Goal: Check status: Check status

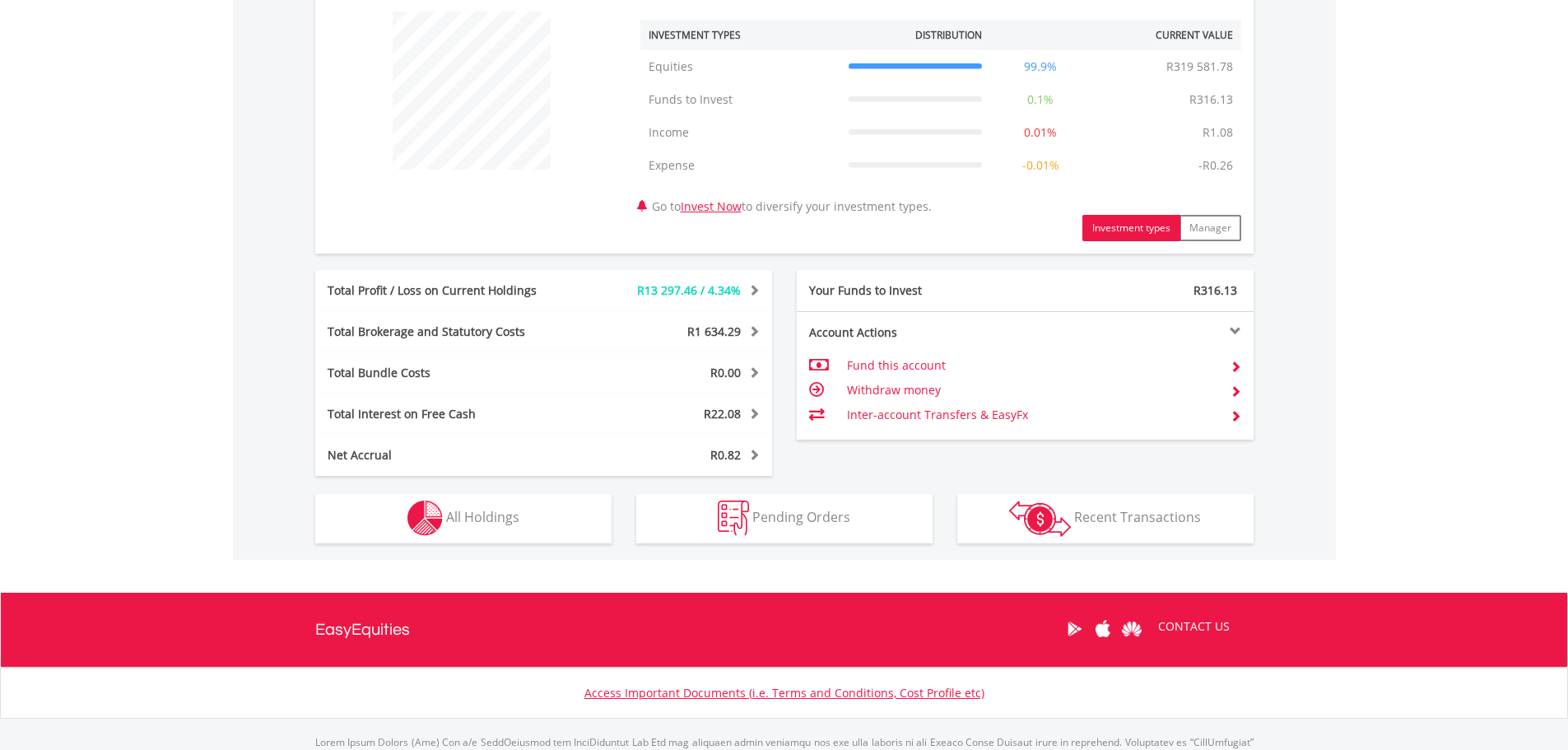
scroll to position [659, 0]
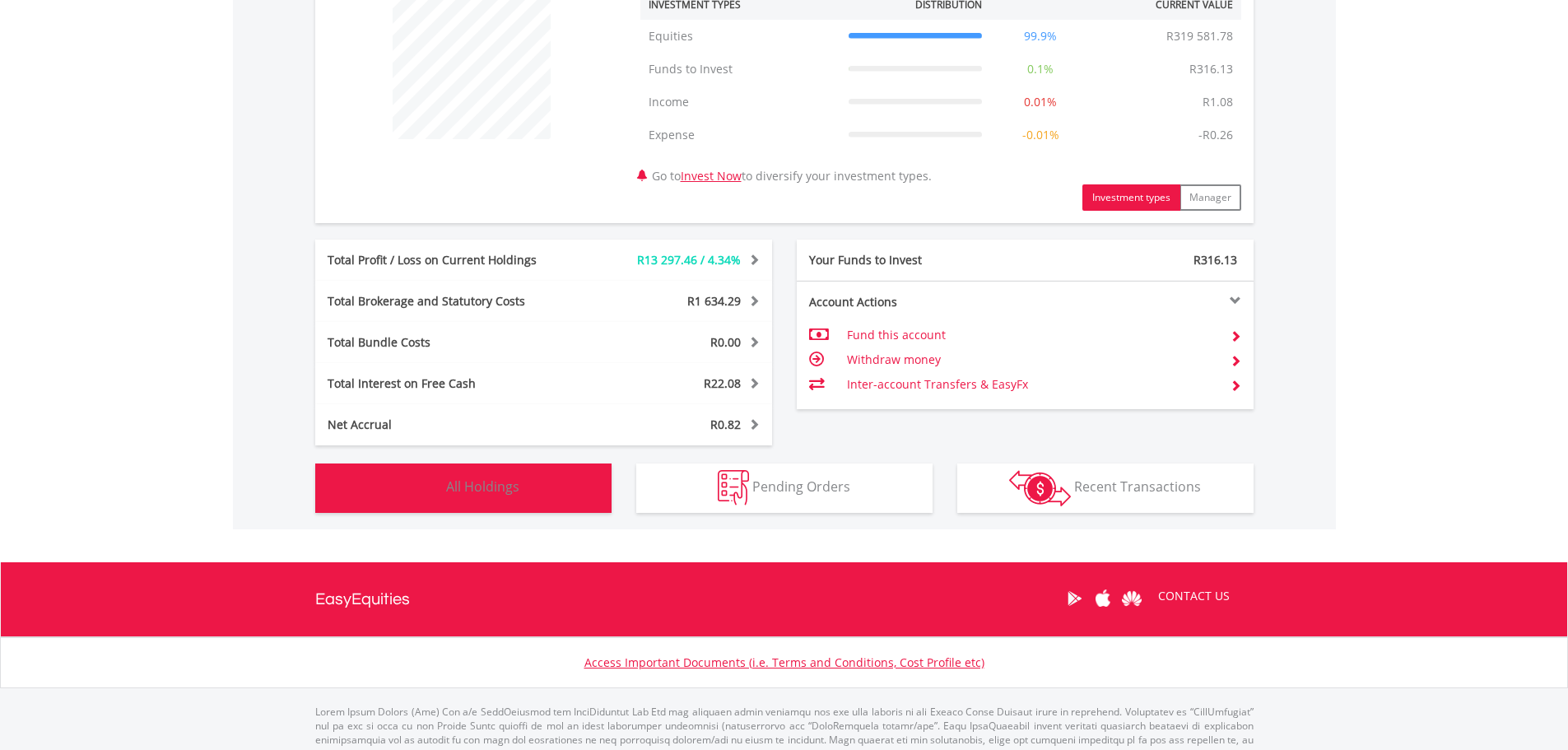
click at [507, 492] on span "All Holdings" at bounding box center [482, 486] width 73 height 19
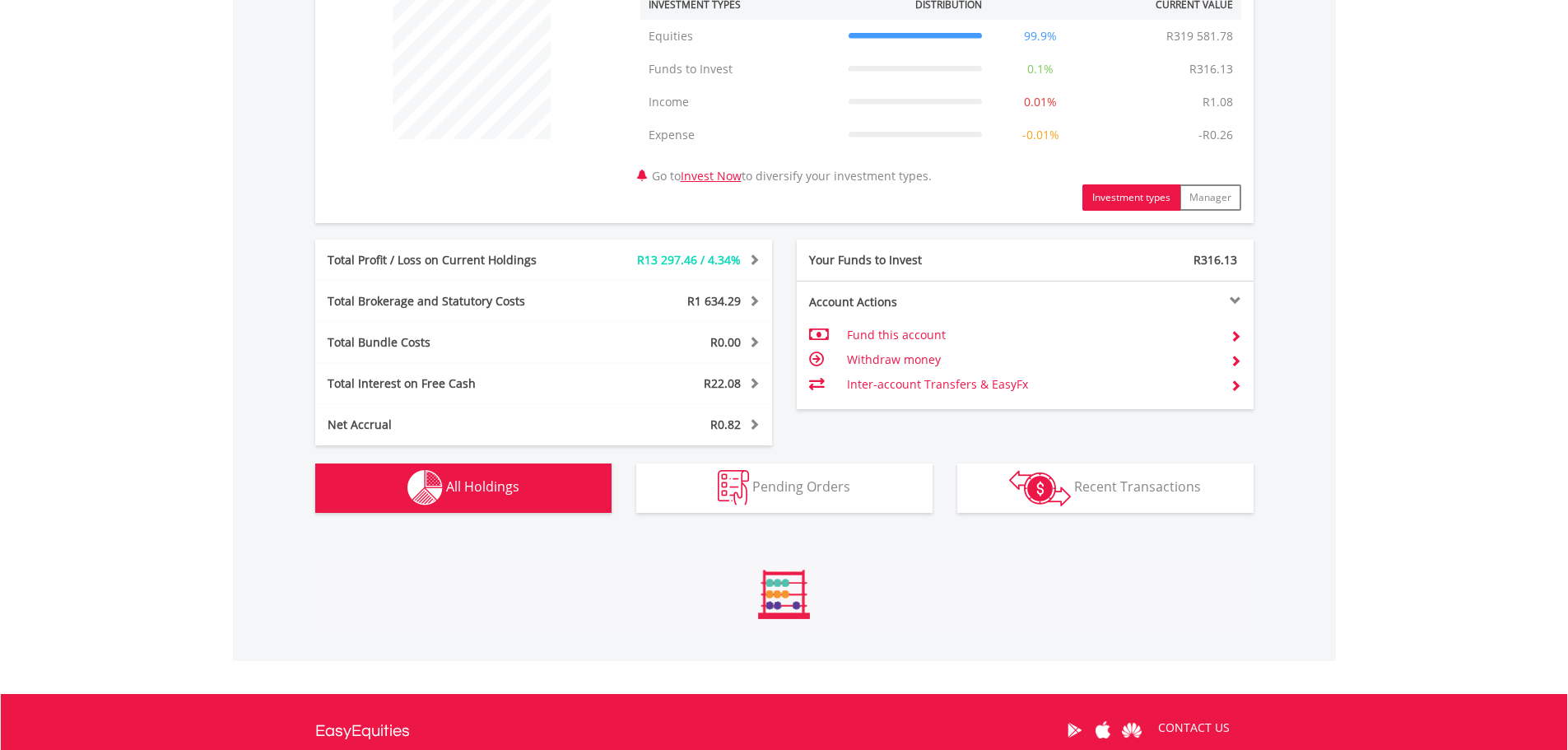
scroll to position [1221, 0]
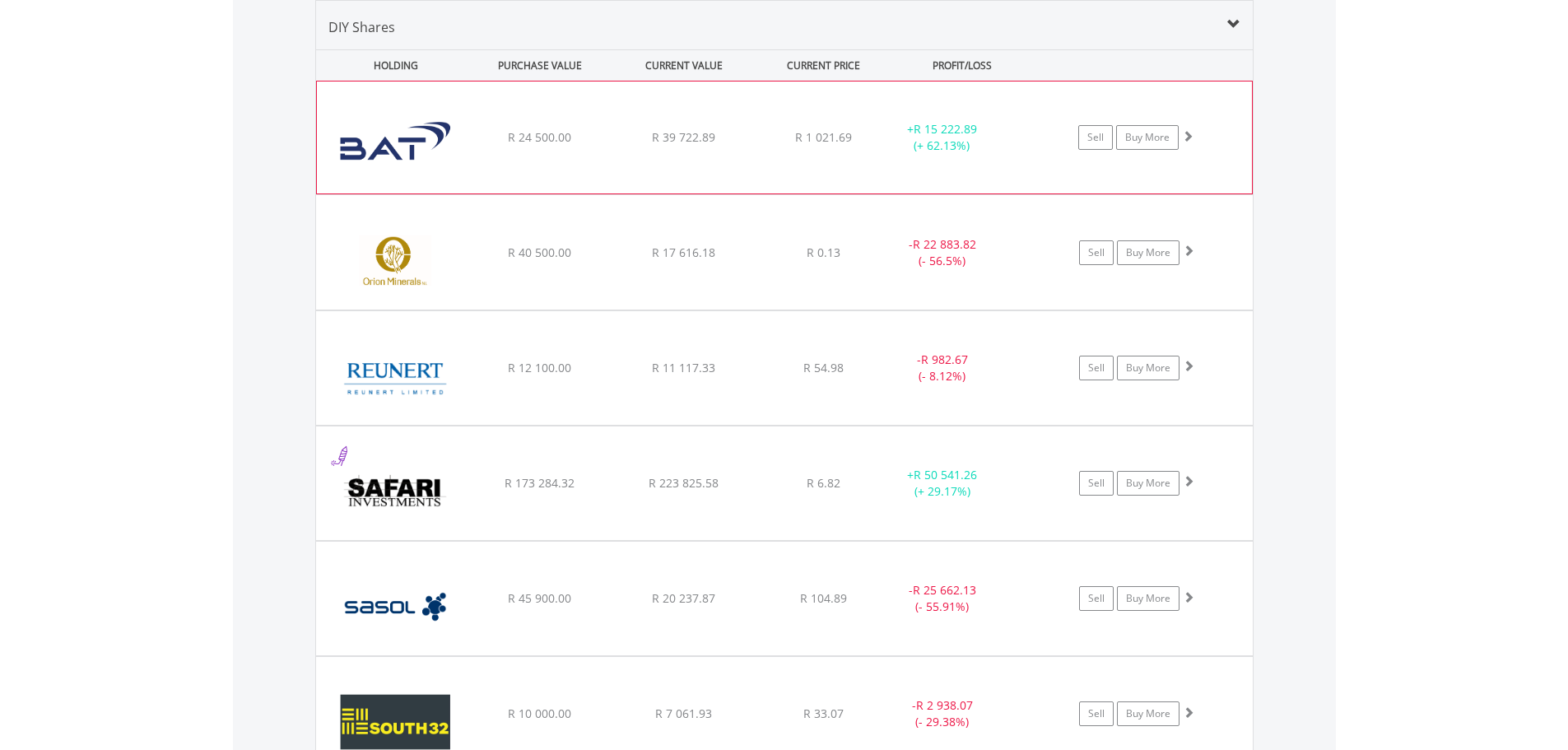
click at [776, 158] on div "﻿ British American Tobacco PLC R 24 500.00 R 39 722.89 R 1 021.69 + R 15 222.89…" at bounding box center [784, 137] width 935 height 112
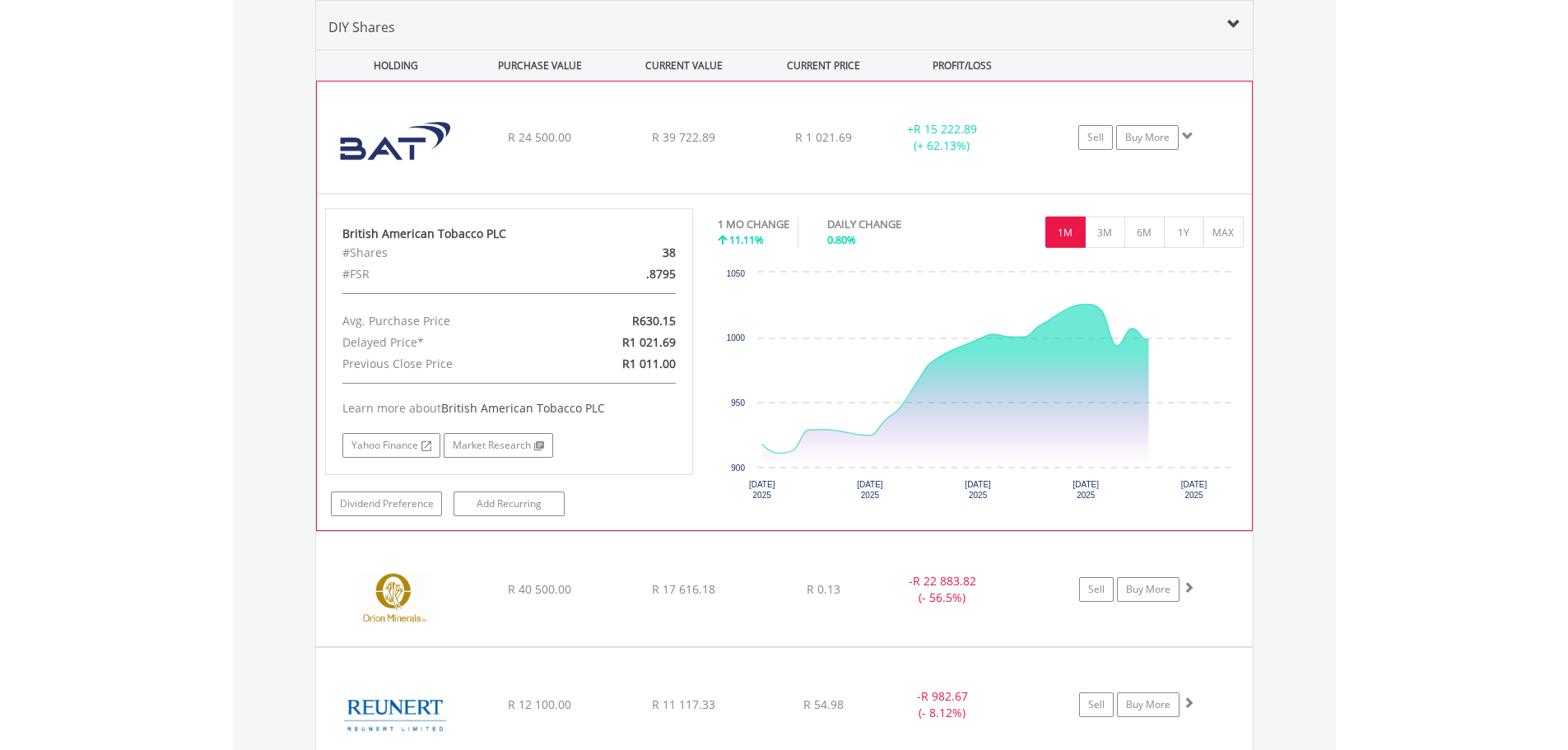
click at [776, 158] on div "﻿ British American Tobacco PLC R 24 500.00 R 39 722.89 R 1 021.69 + R 15 222.89…" at bounding box center [784, 137] width 935 height 112
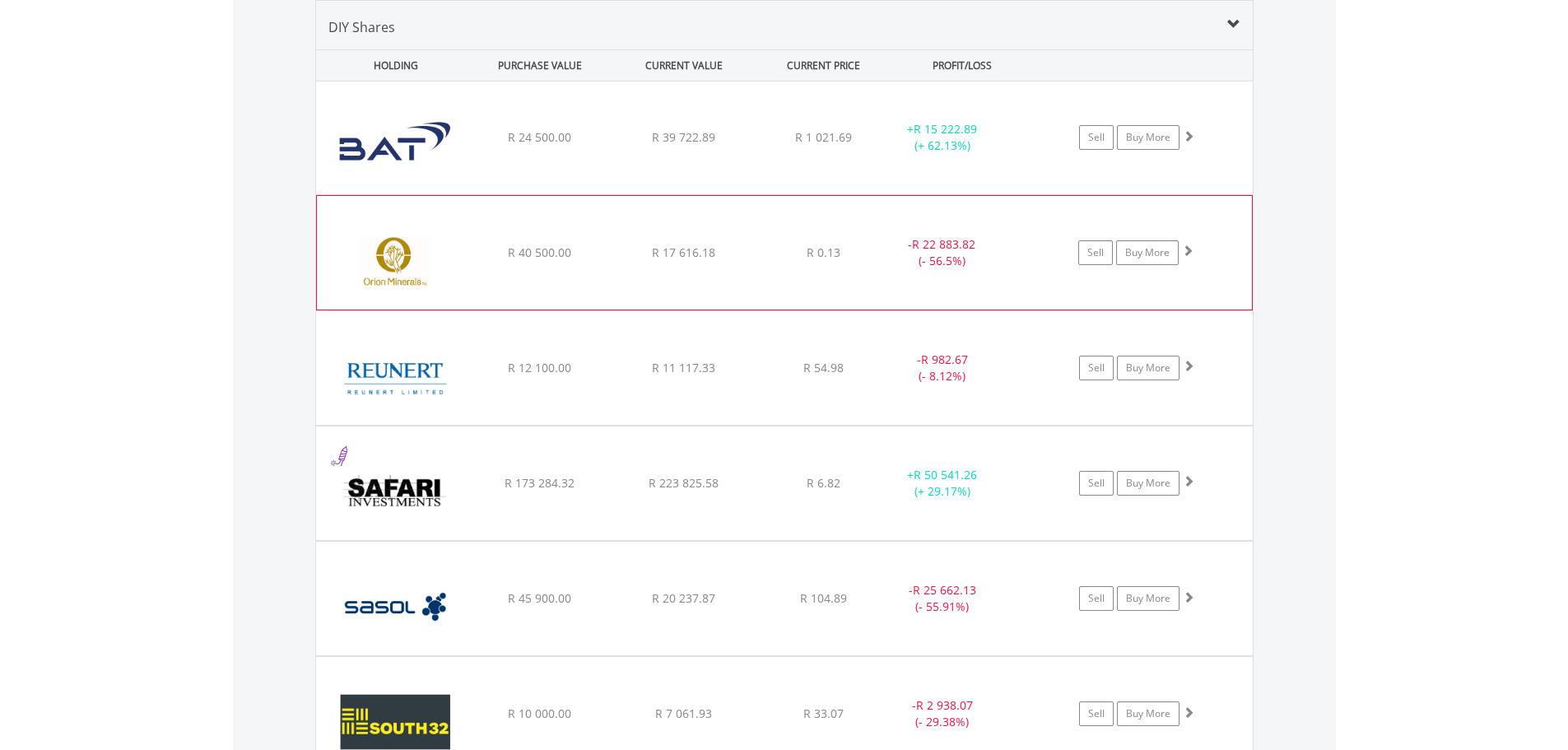
click at [719, 195] on div "﻿ Orion Minerals R 40 500.00 R 17 616.18 R 0.13 - R 22 883.82 (- 56.5%) Sell Bu…" at bounding box center [784, 137] width 936 height 112
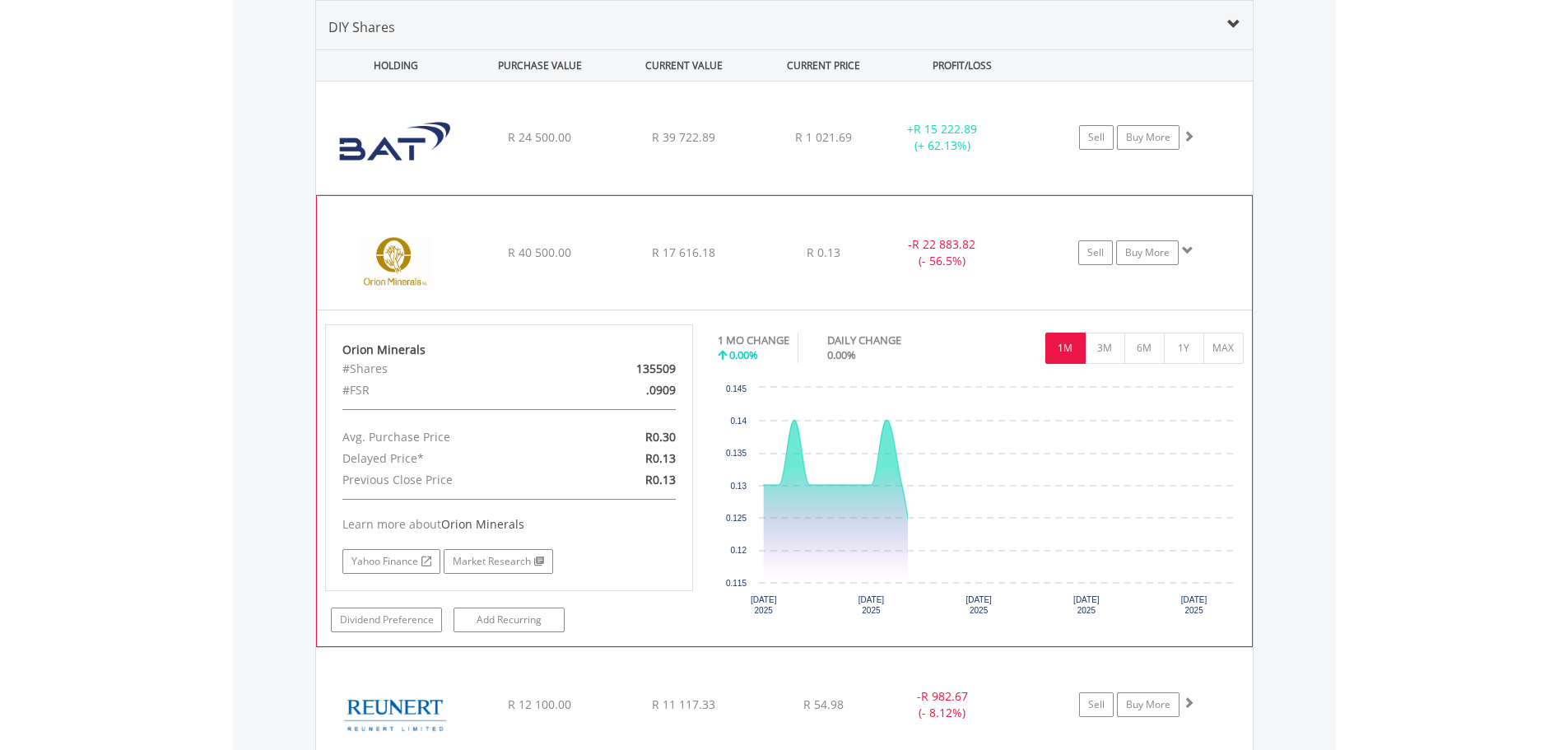
click at [719, 195] on div "﻿ Orion Minerals R 40 500.00 R 17 616.18 R 0.13 - R 22 883.82 (- 56.5%) Sell Bu…" at bounding box center [784, 137] width 936 height 112
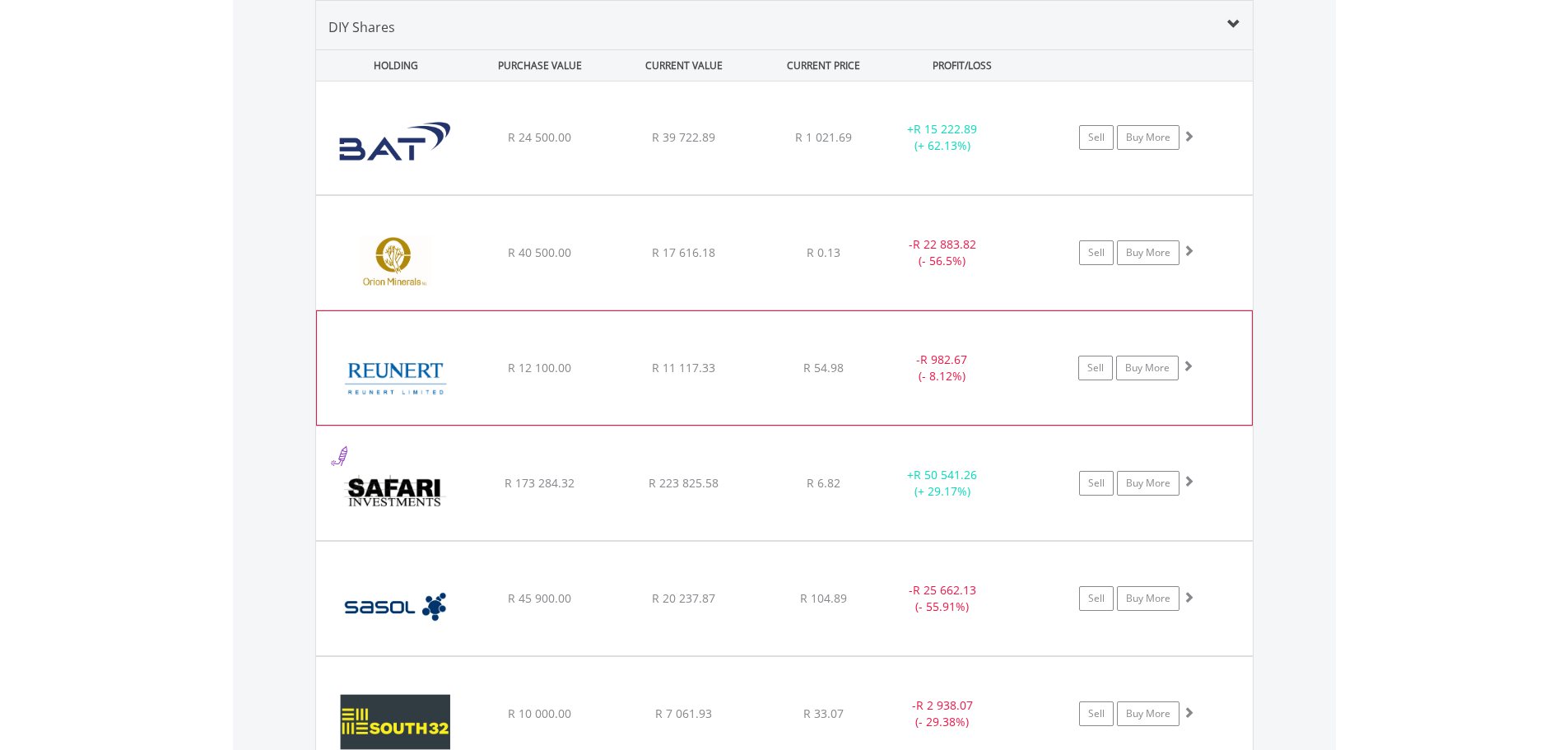
click at [685, 195] on div "﻿ Reunert Limited R 12 100.00 R 11 117.33 R 54.98 - R 982.67 (- 8.12%) Sell Buy…" at bounding box center [784, 137] width 936 height 112
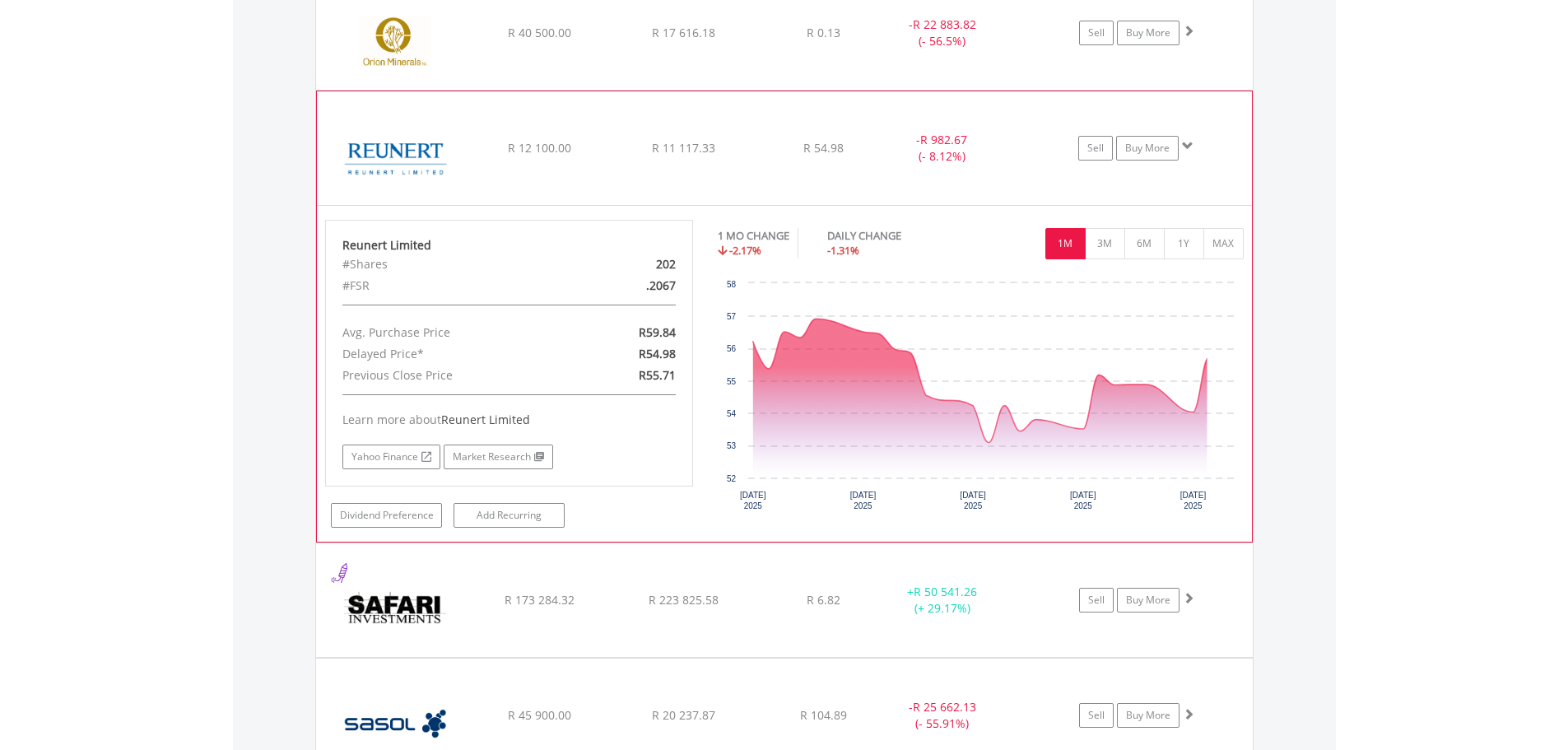
scroll to position [1488, 0]
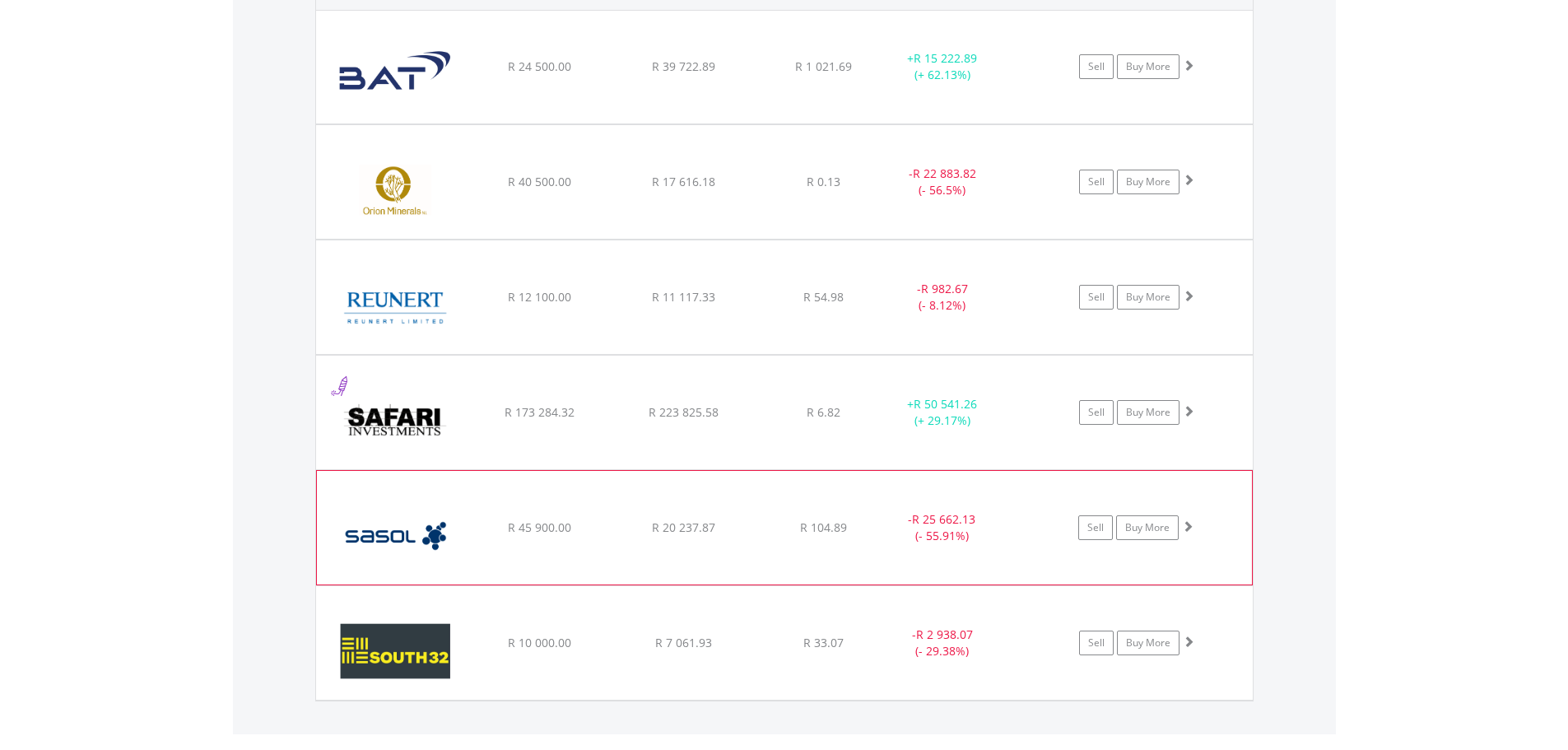
scroll to position [1379, 0]
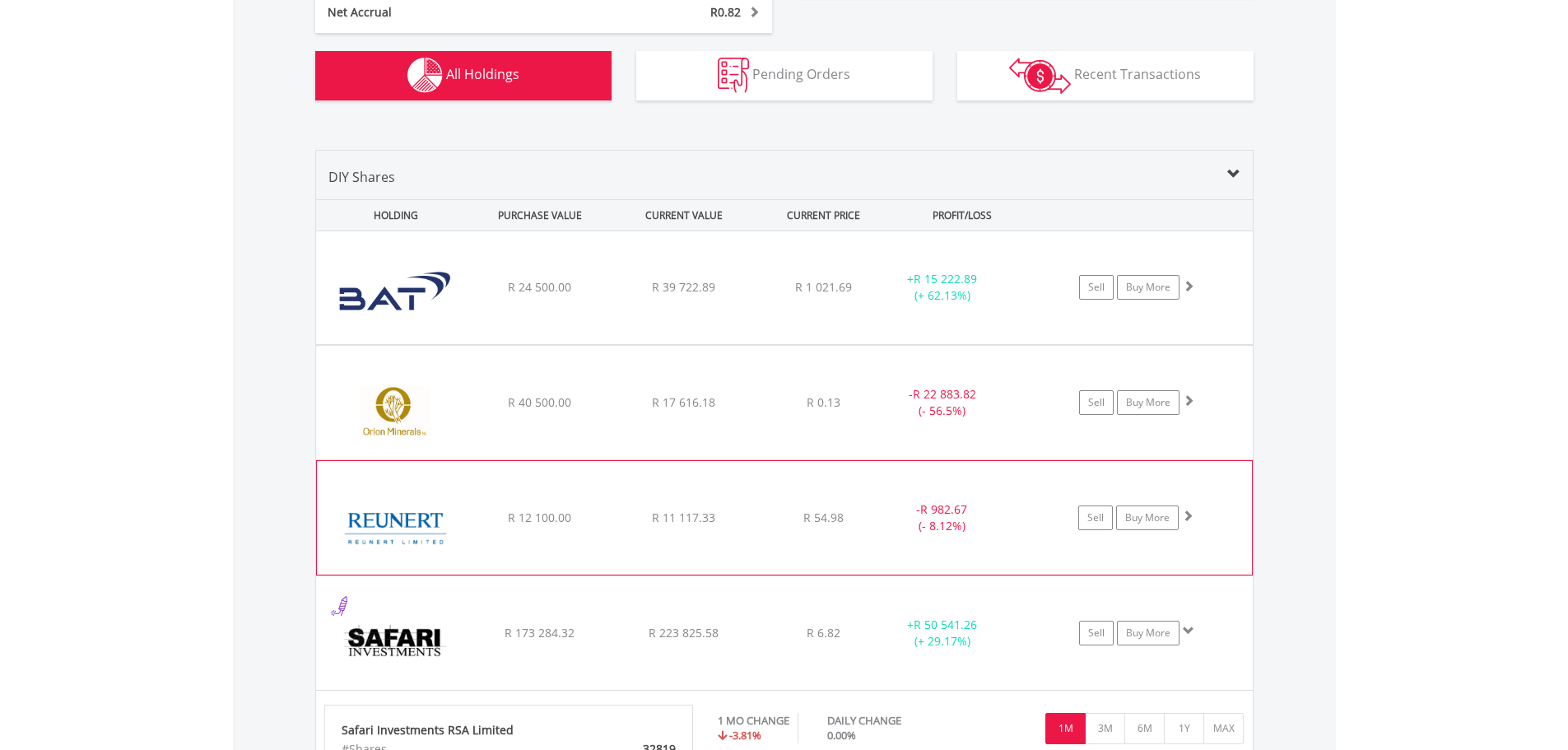
scroll to position [1091, 0]
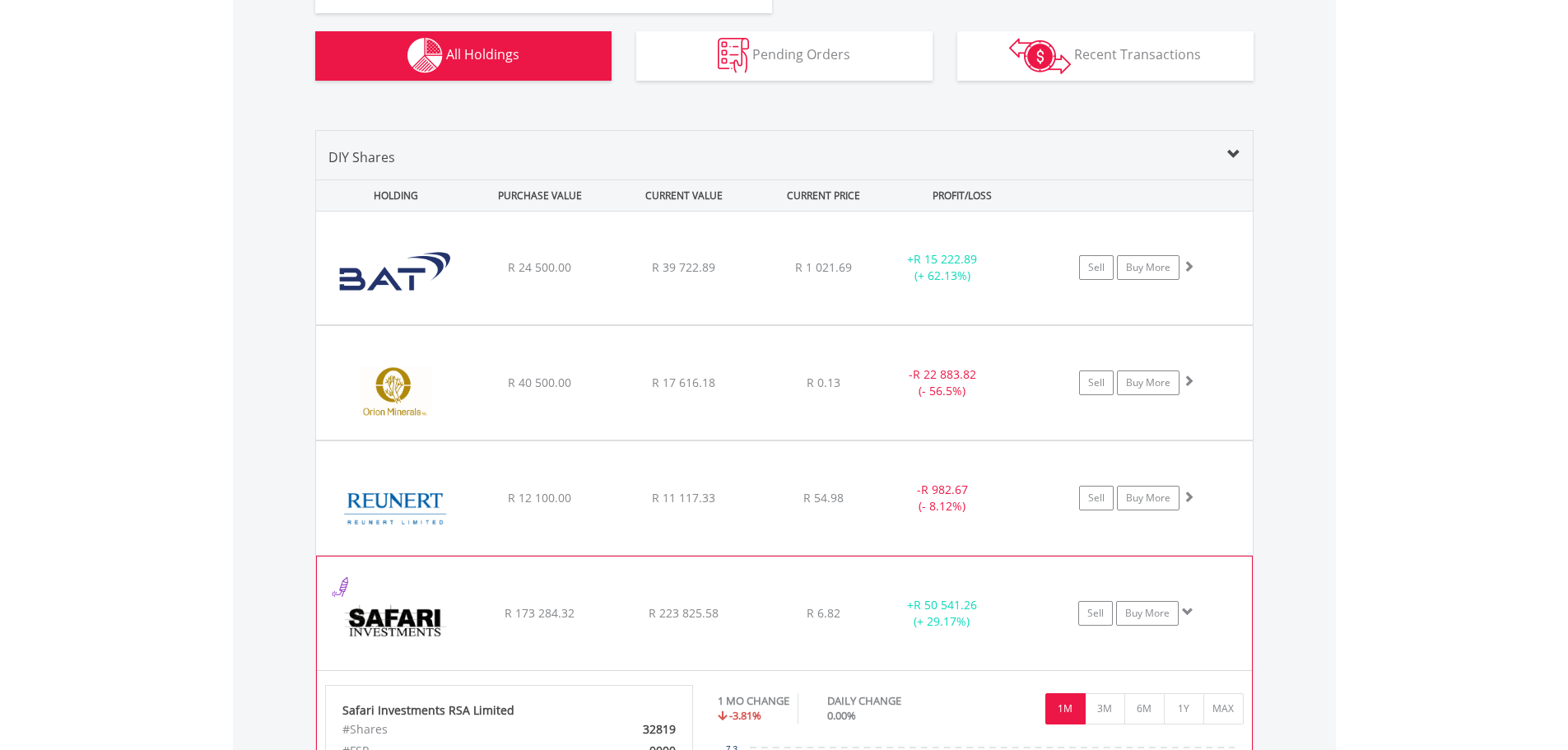
click at [496, 276] on div "R 173 284.32" at bounding box center [540, 267] width 141 height 17
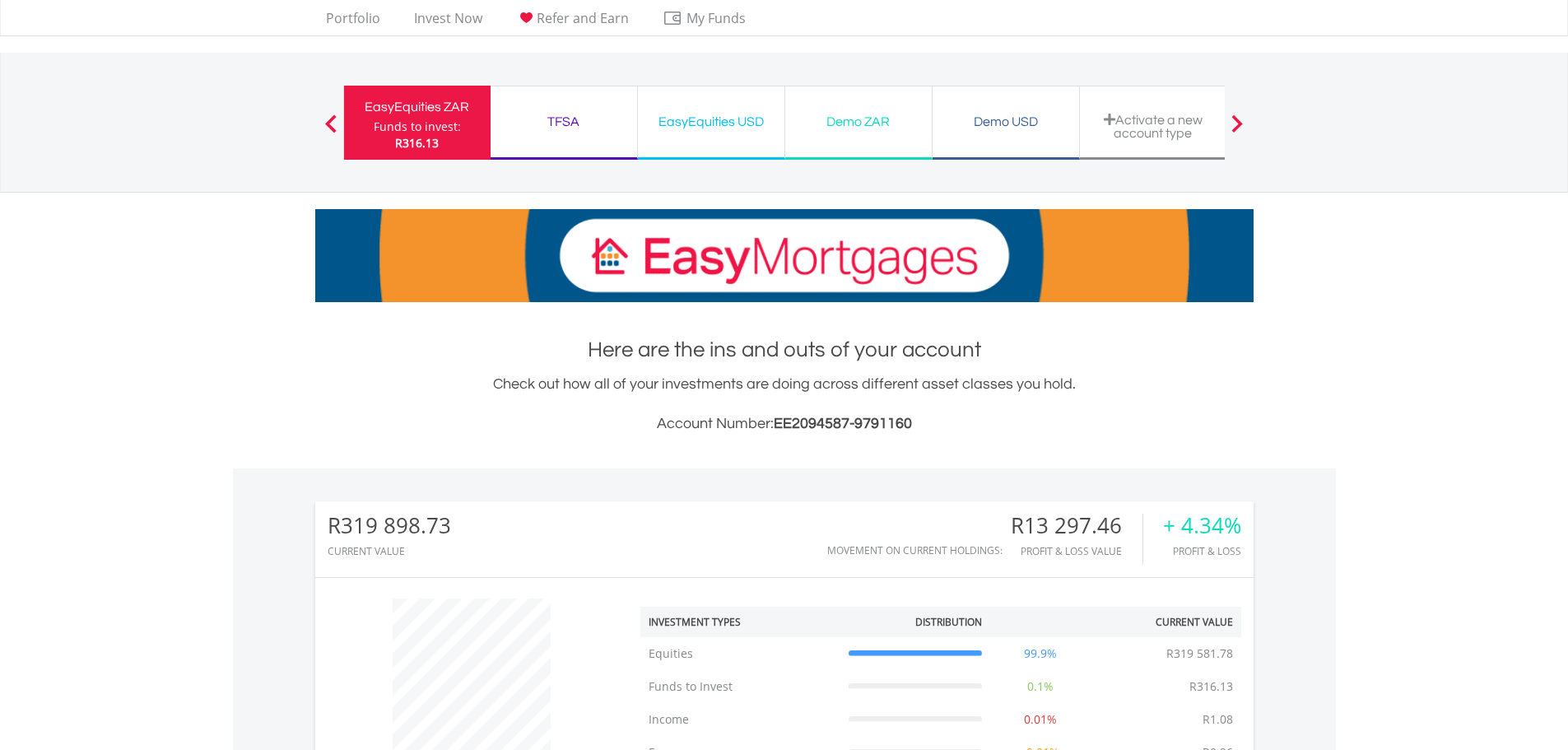
scroll to position [0, 0]
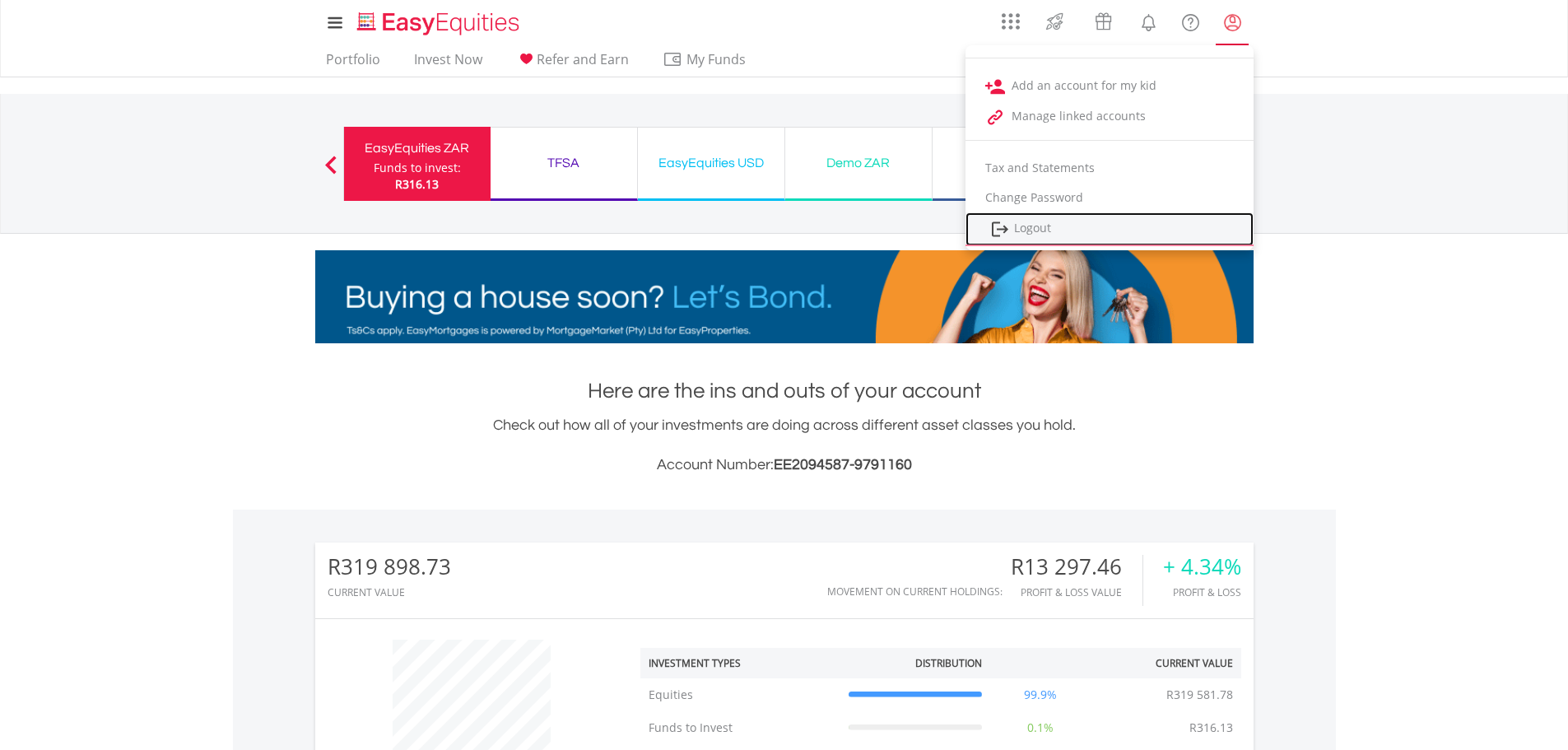
click at [1042, 231] on link "Logout" at bounding box center [1110, 229] width 288 height 34
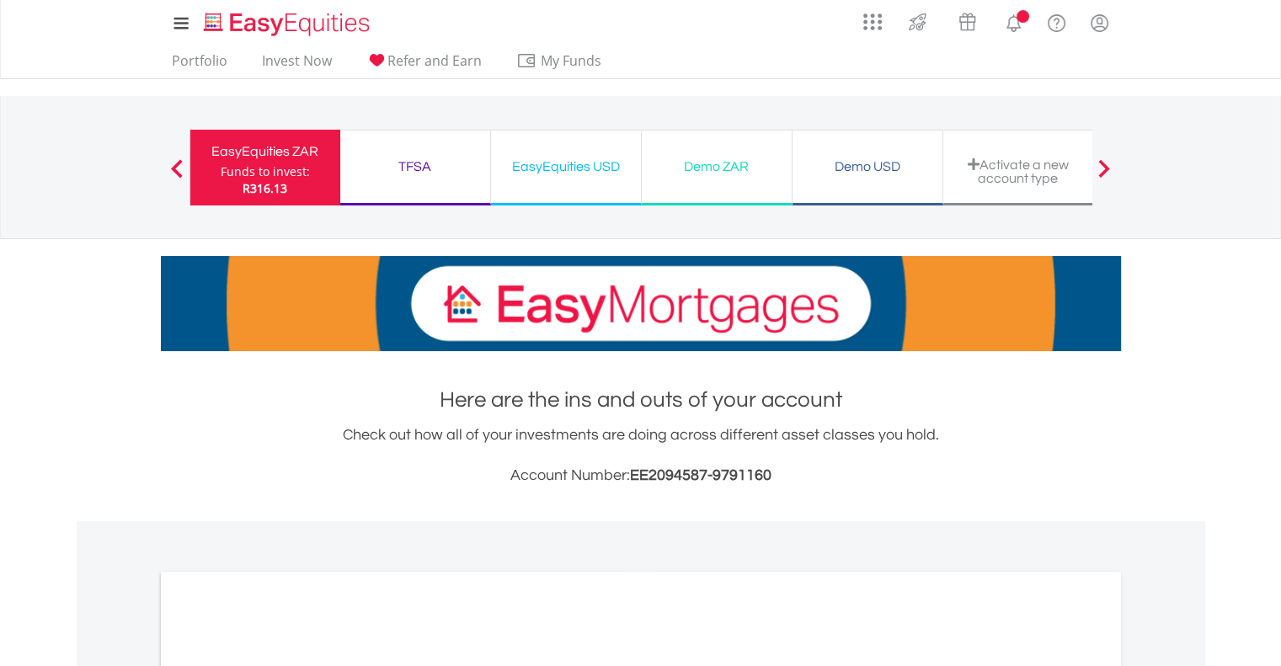
scroll to position [337, 0]
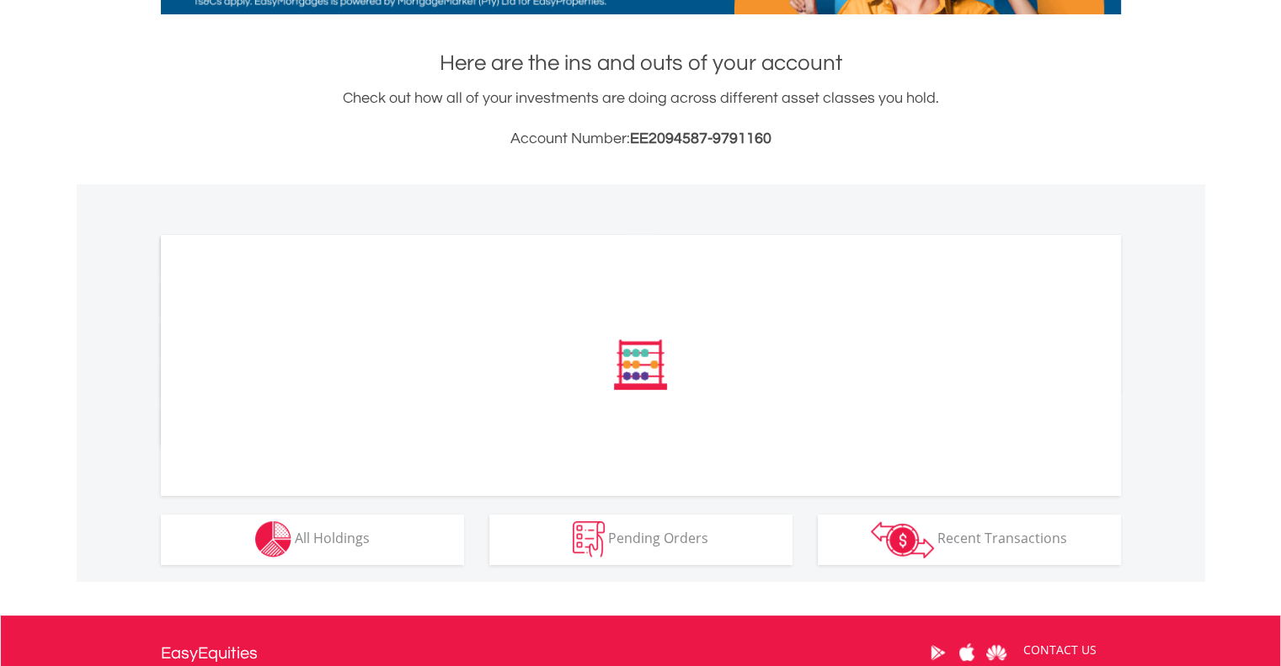
click at [0, 0] on div "﻿ Distribution Current Value Show All Go to Invest Now to diversify your invest…" at bounding box center [0, 0] width 0 height 0
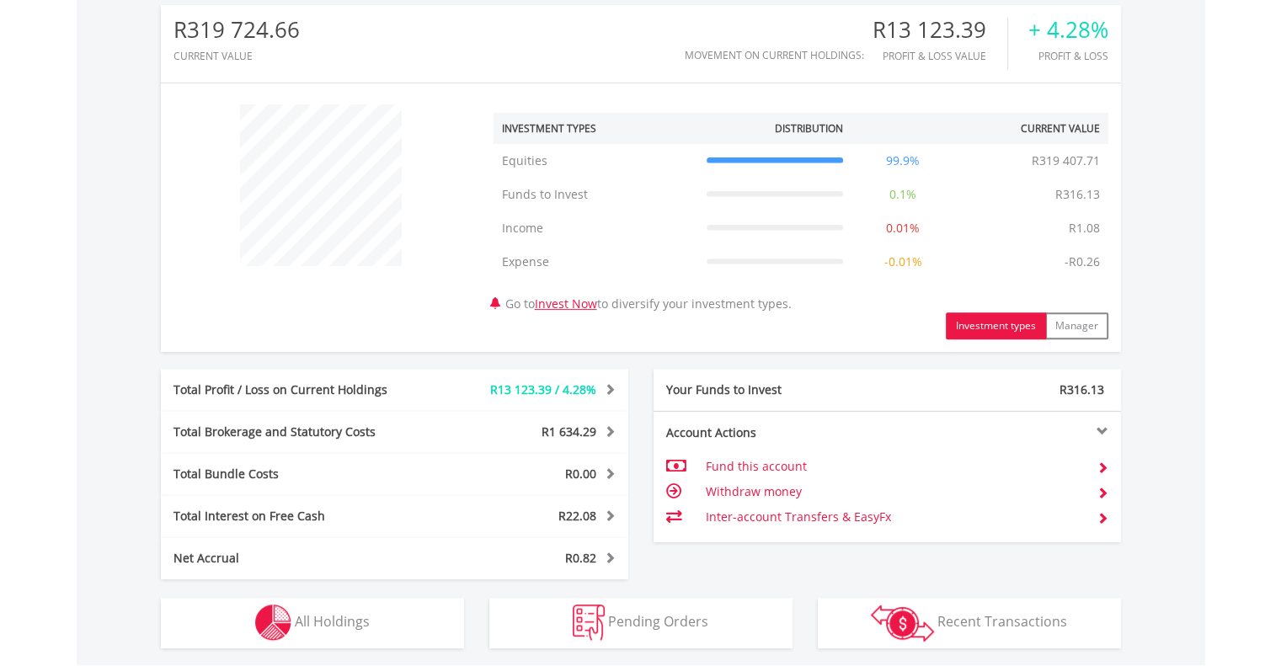
scroll to position [758, 0]
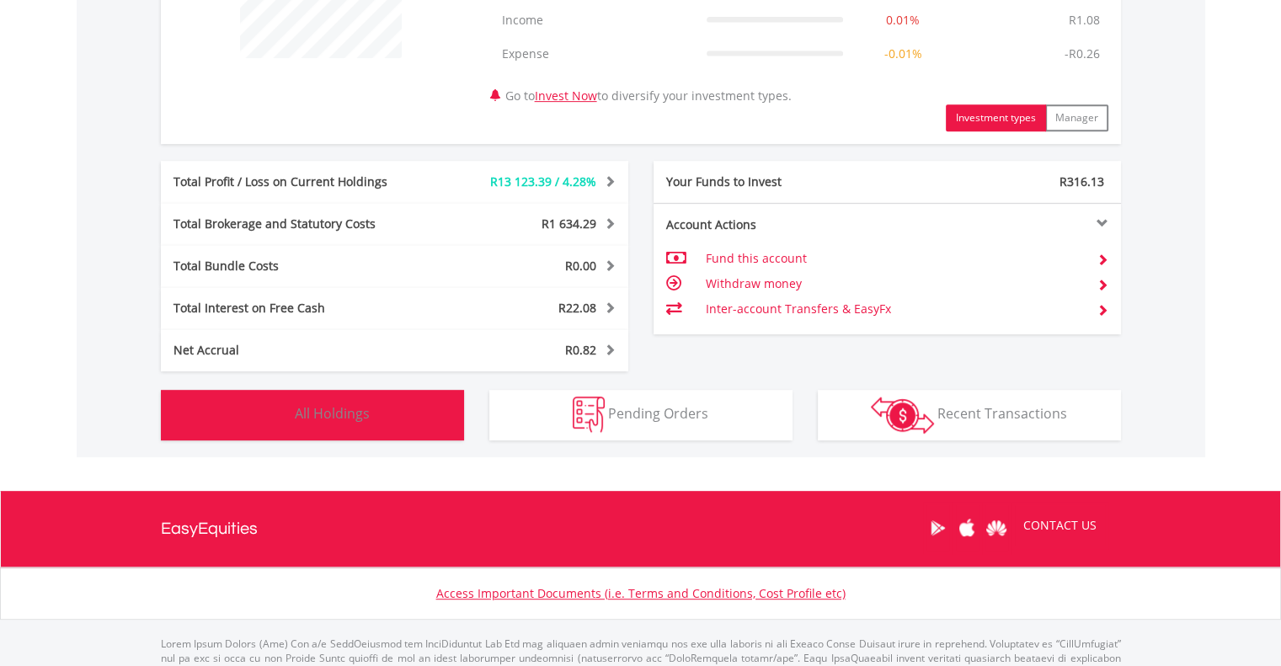
click at [408, 424] on button "Holdings All Holdings" at bounding box center [312, 415] width 303 height 51
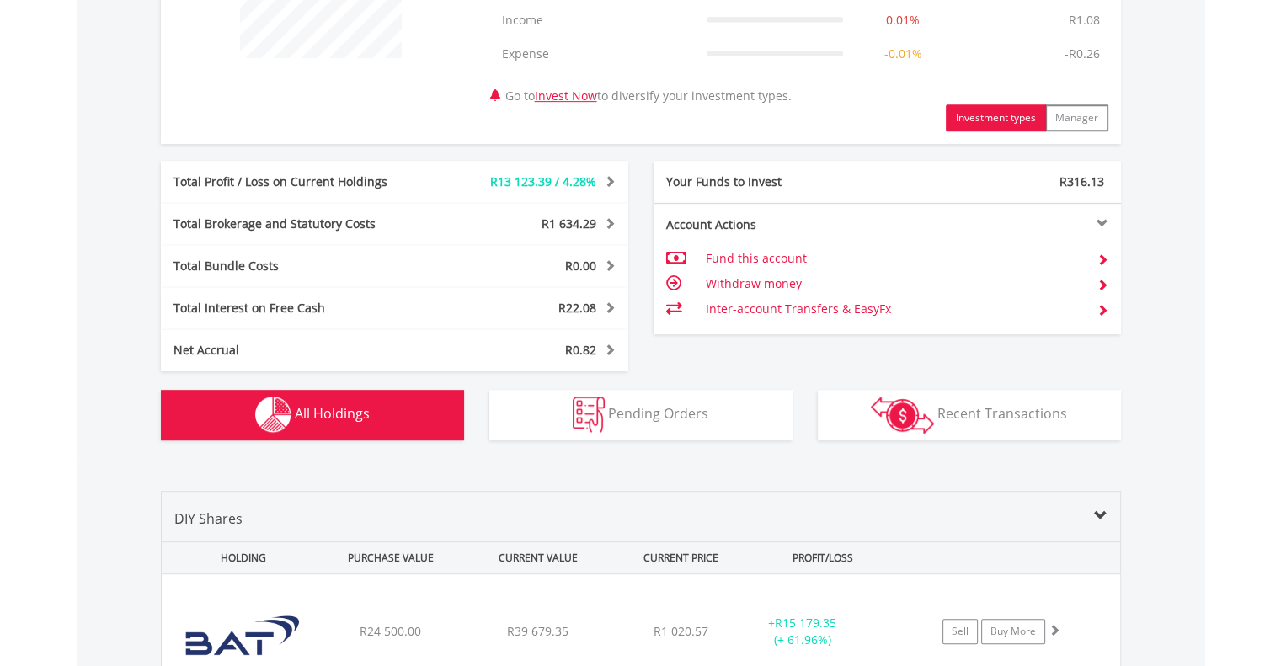
scroll to position [1247, 0]
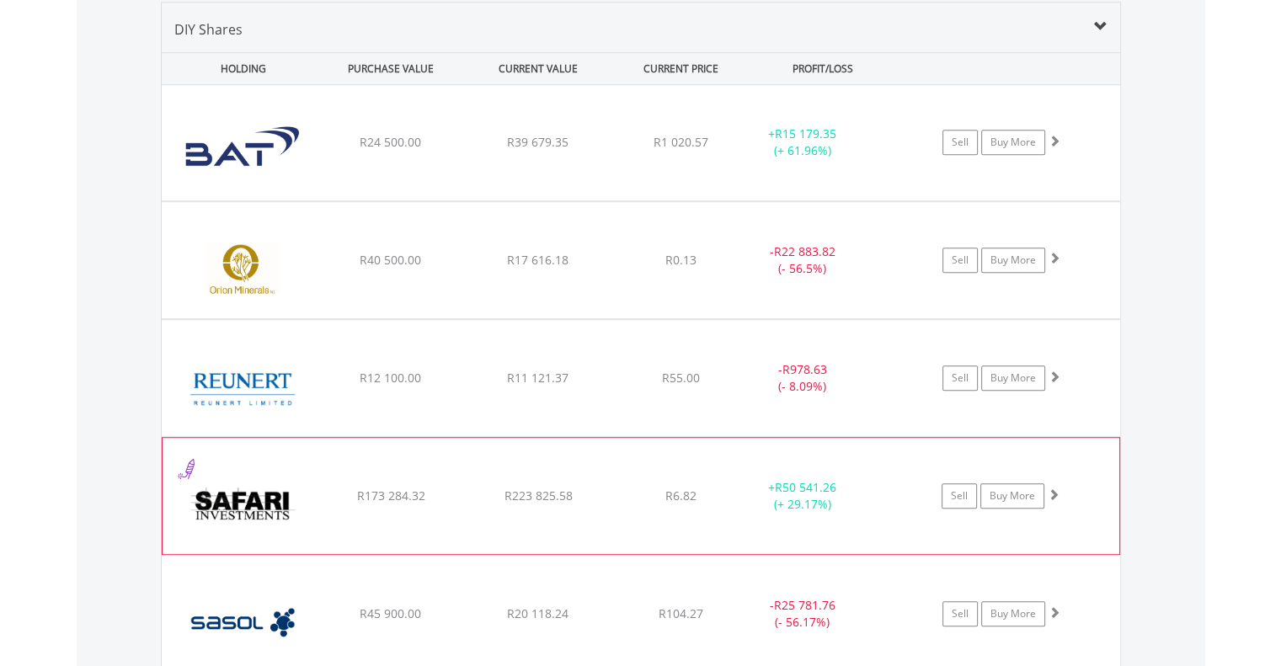
click at [313, 511] on img at bounding box center [243, 504] width 145 height 91
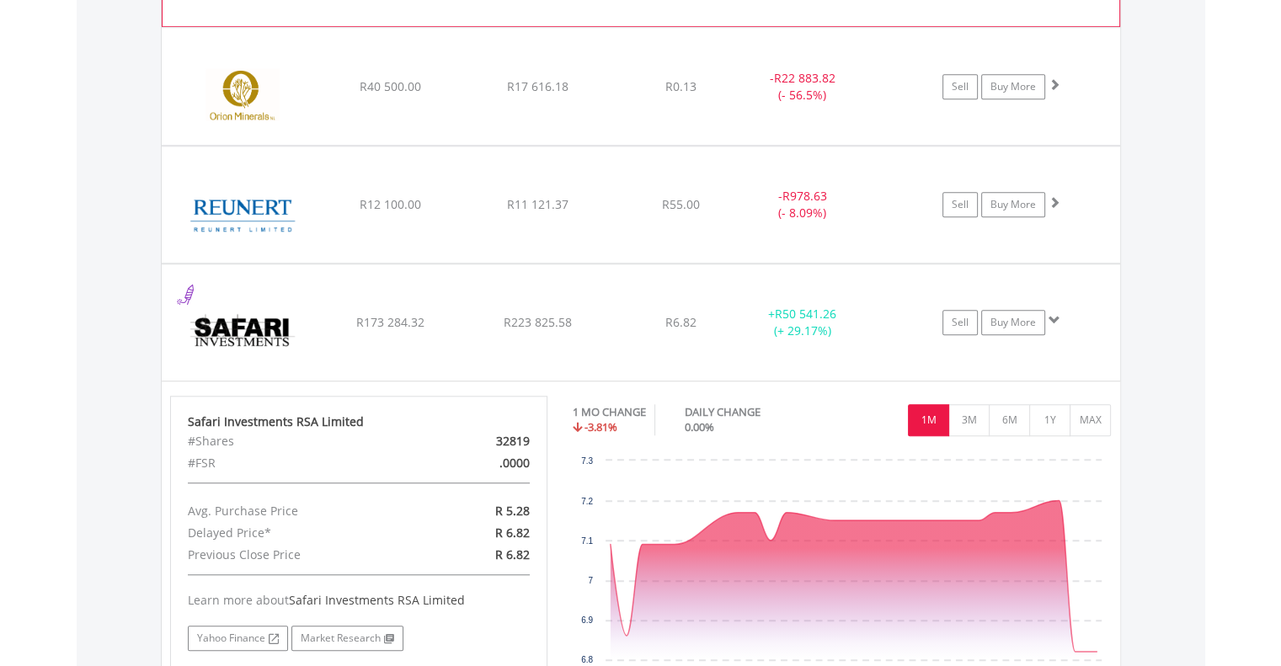
scroll to position [1163, 0]
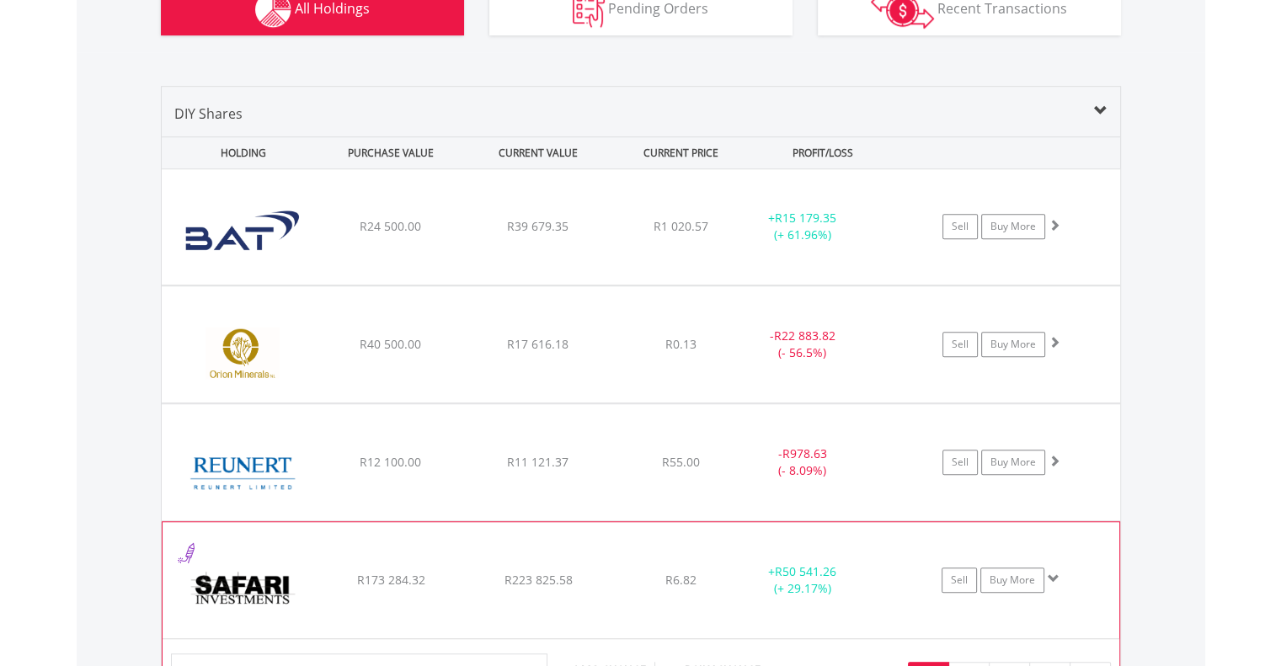
click at [295, 580] on img at bounding box center [243, 588] width 145 height 91
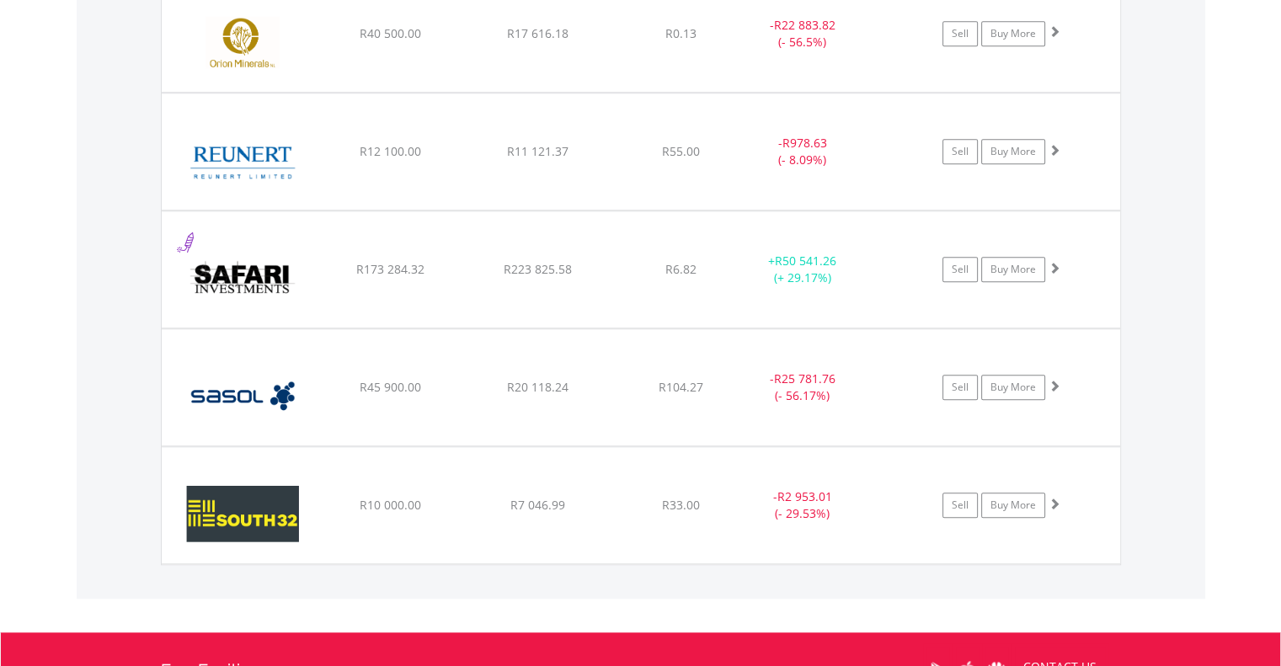
scroll to position [1500, 0]
